Goal: Find specific page/section

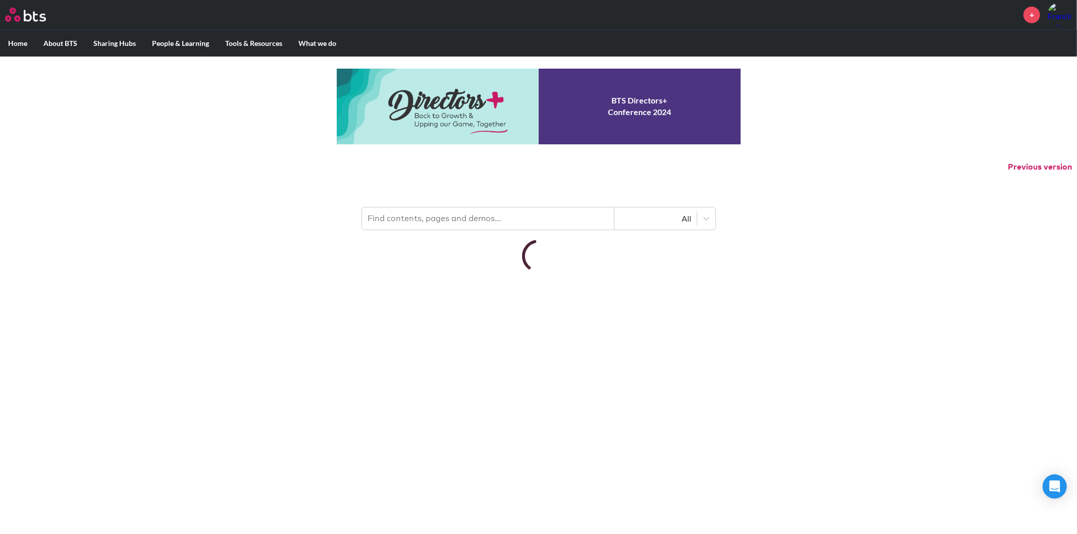
click at [440, 218] on input "text" at bounding box center [488, 218] width 252 height 22
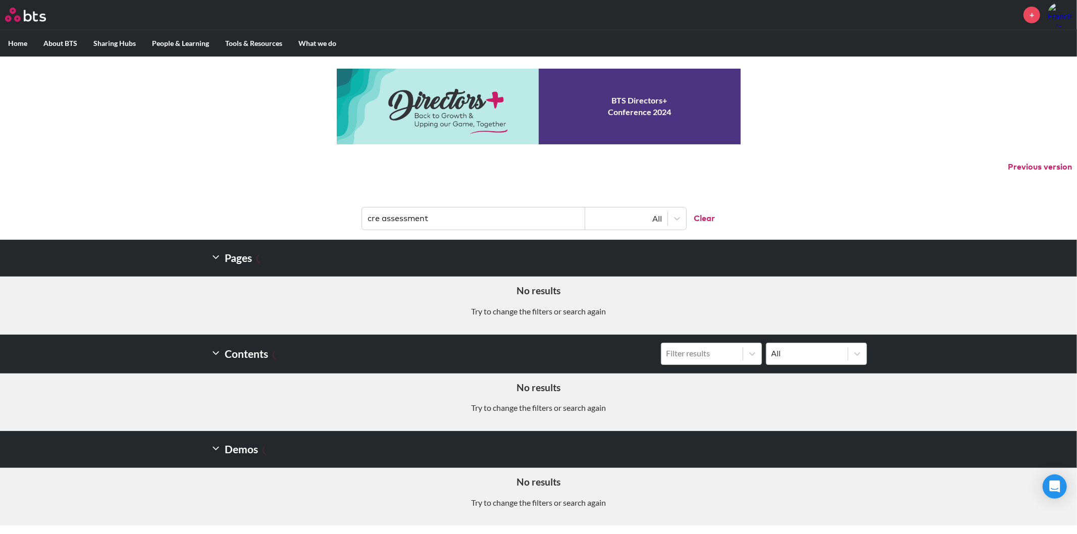
type input "cre assessment"
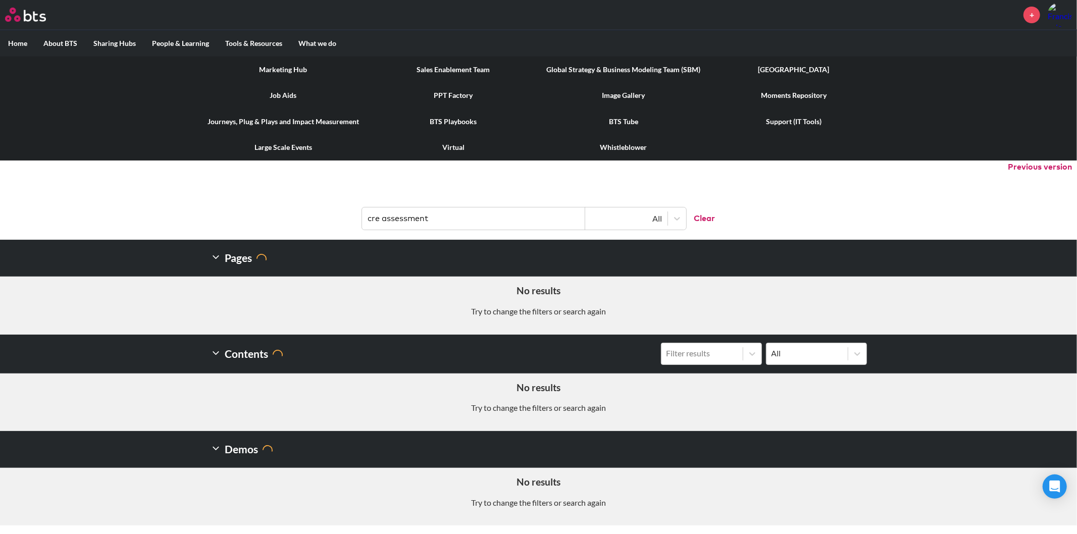
click at [250, 40] on label "Tools & Resources" at bounding box center [253, 43] width 73 height 26
click at [0, 0] on input "Tools & Resources" at bounding box center [0, 0] width 0 height 0
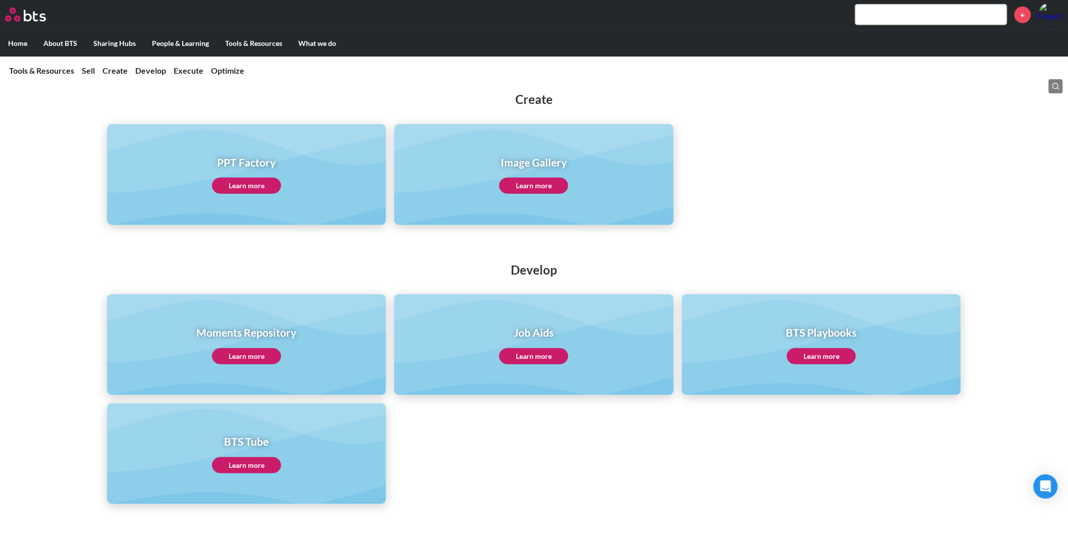
scroll to position [234, 0]
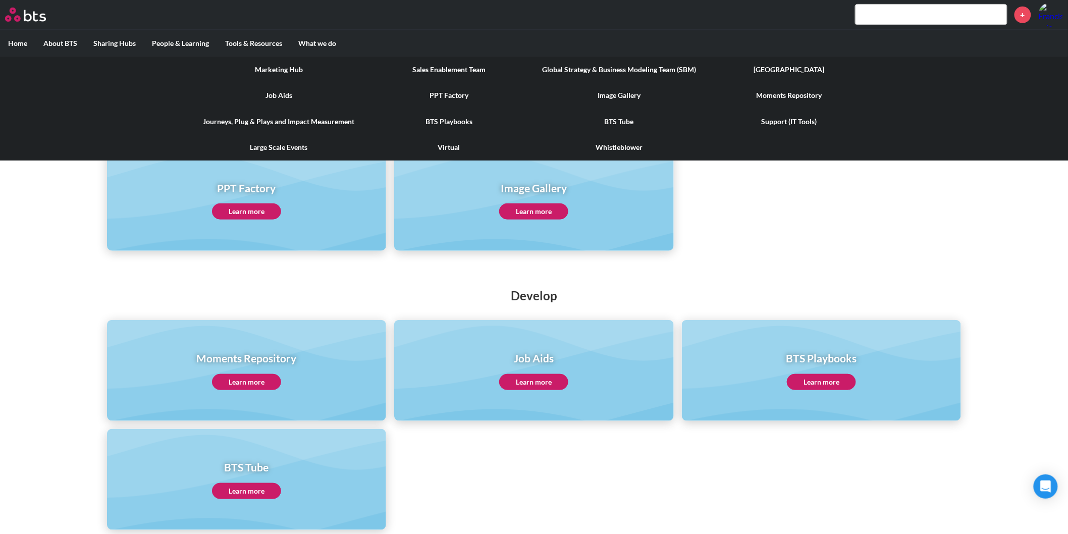
click at [447, 148] on link "Virtual" at bounding box center [449, 147] width 170 height 26
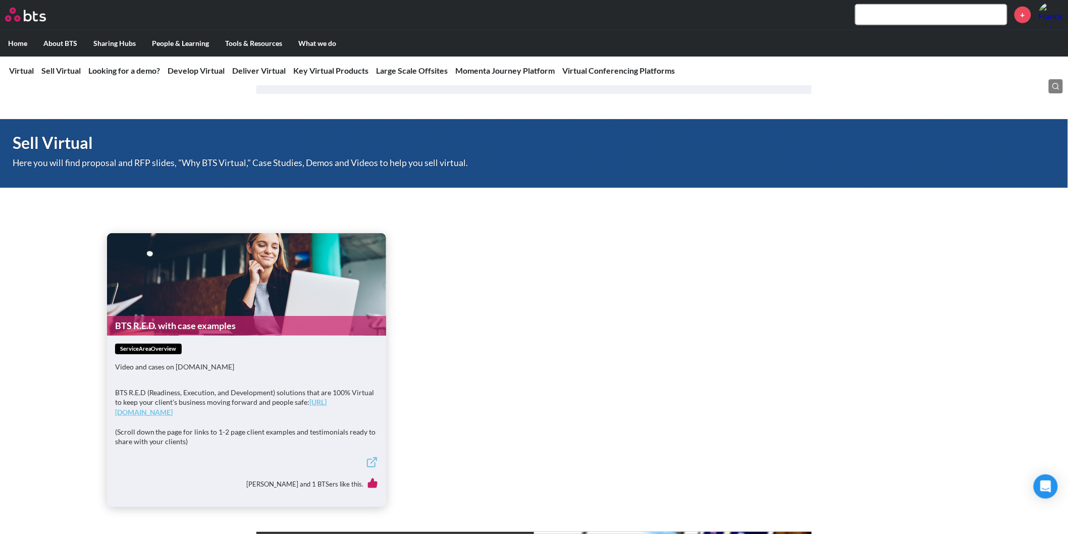
scroll to position [336, 0]
